Goal: Check status: Check status

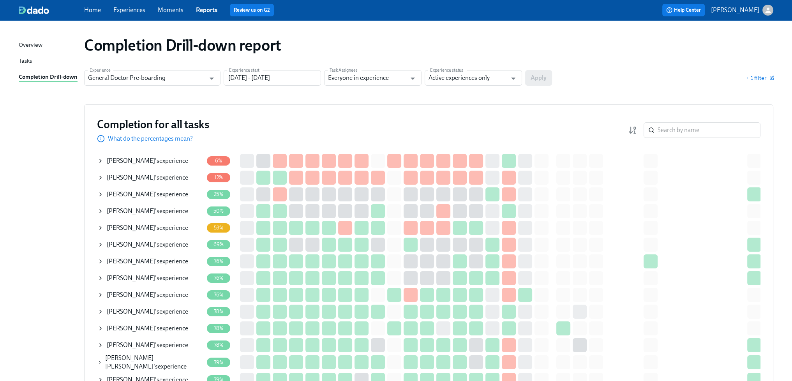
click at [167, 161] on div "Adam Raudebaugh 's experience" at bounding box center [147, 161] width 81 height 9
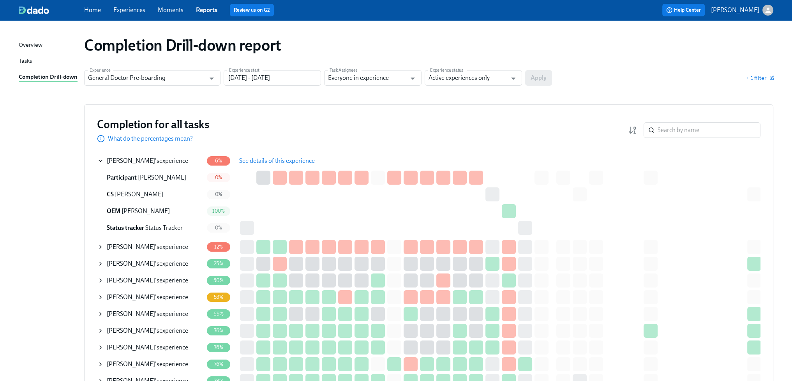
click at [251, 163] on span "See details of this experience" at bounding box center [277, 161] width 76 height 8
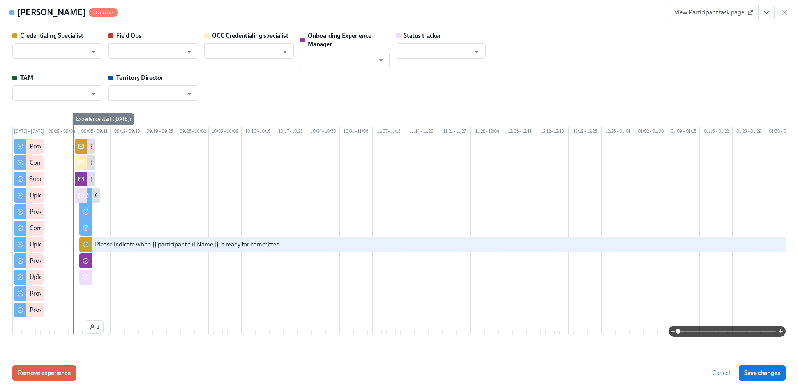
type input "[PERSON_NAME]"
type input "Sarah Parkhurst"
type input "Rachel Wicklander"
type input "Status Tracker"
type input "Claire Tomey"
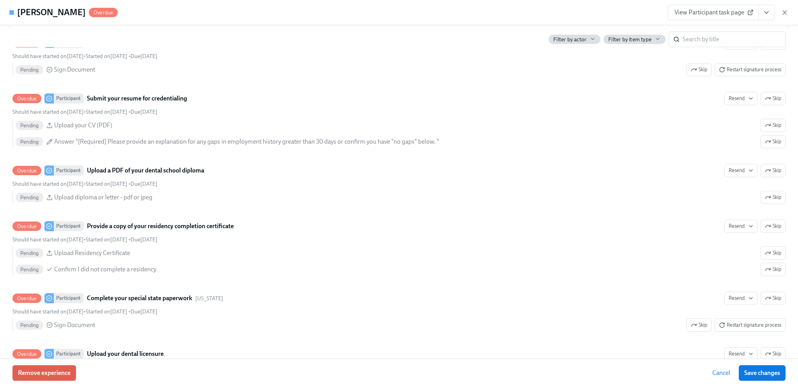
scroll to position [195, 0]
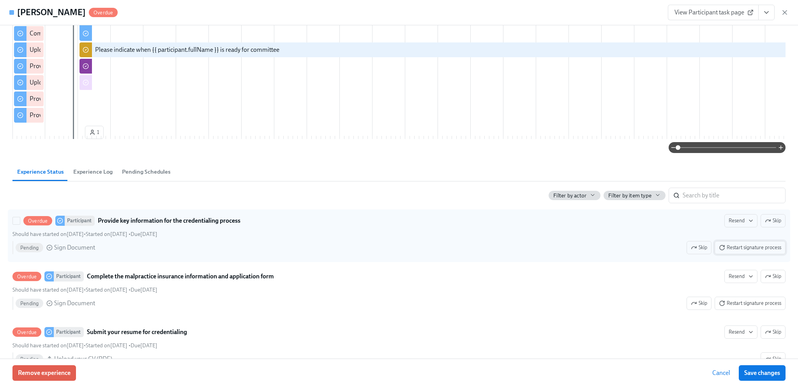
click at [753, 254] on button "Restart signature process" at bounding box center [749, 247] width 71 height 13
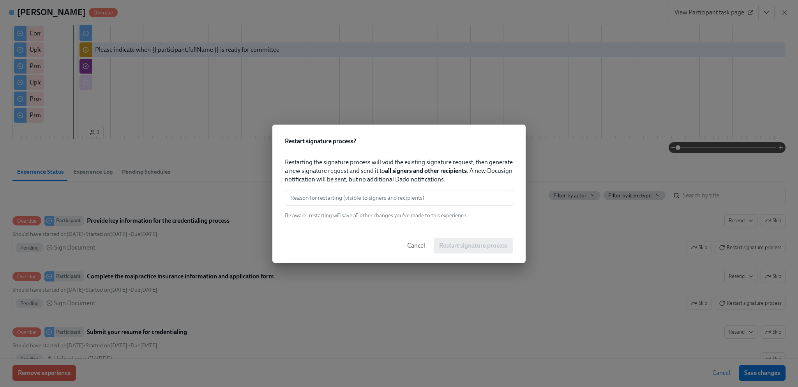
click at [419, 247] on span "Cancel" at bounding box center [416, 246] width 18 height 8
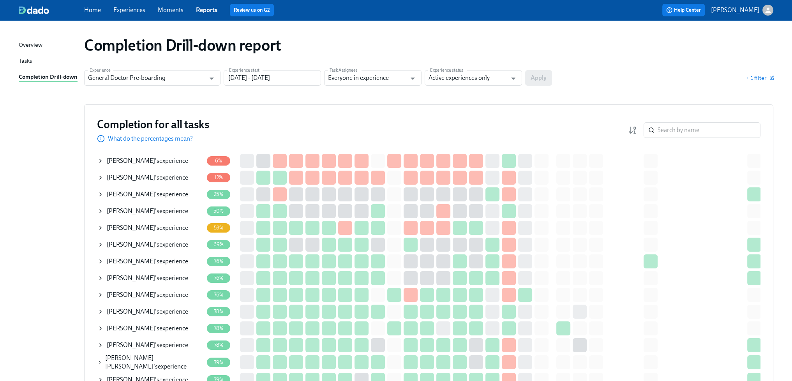
click at [153, 308] on div "Madison Bowler 's experience" at bounding box center [147, 311] width 81 height 9
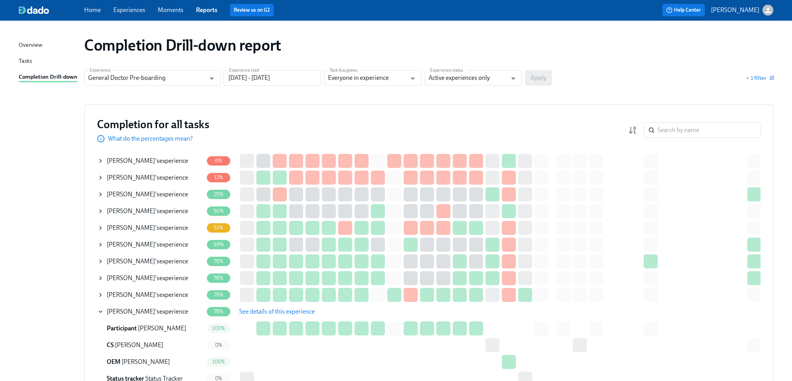
click at [253, 310] on span "See details of this experience" at bounding box center [277, 312] width 76 height 8
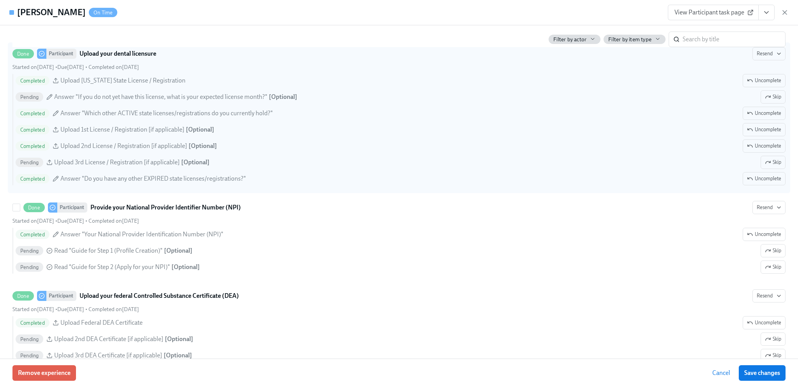
scroll to position [1636, 0]
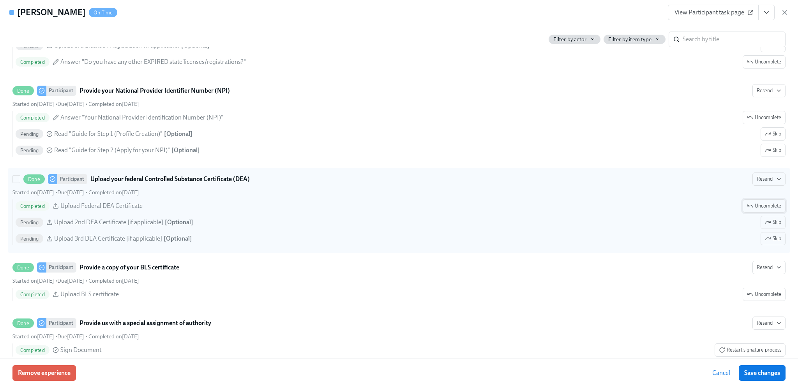
click at [769, 210] on span "Uncomplete" at bounding box center [764, 206] width 34 height 8
click at [762, 371] on span "Save changes" at bounding box center [762, 373] width 36 height 8
